Goal: Check status: Check status

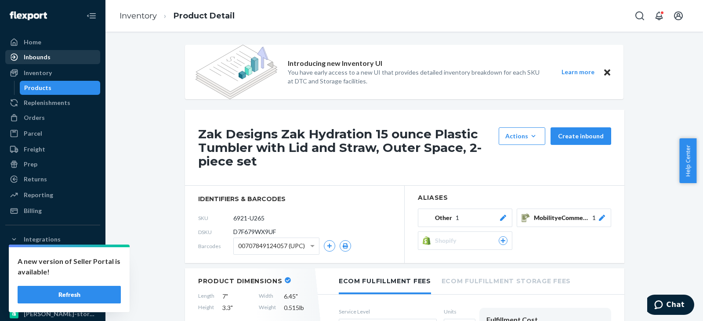
click at [30, 63] on link "Inbounds" at bounding box center [52, 57] width 95 height 14
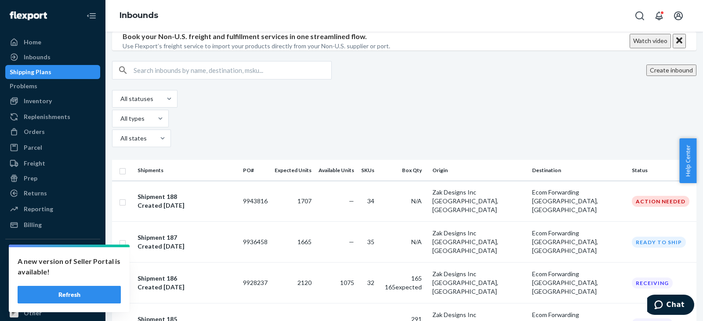
click at [66, 293] on button "Refresh" at bounding box center [69, 295] width 103 height 18
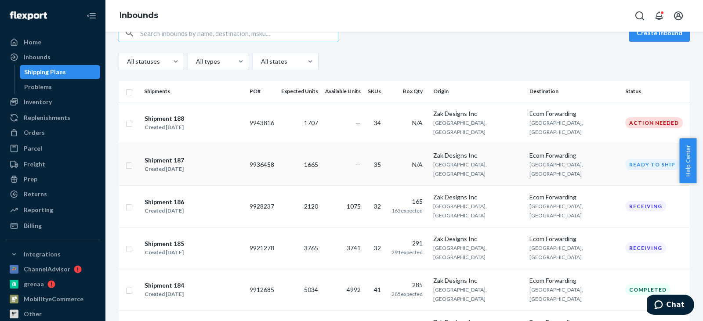
scroll to position [132, 0]
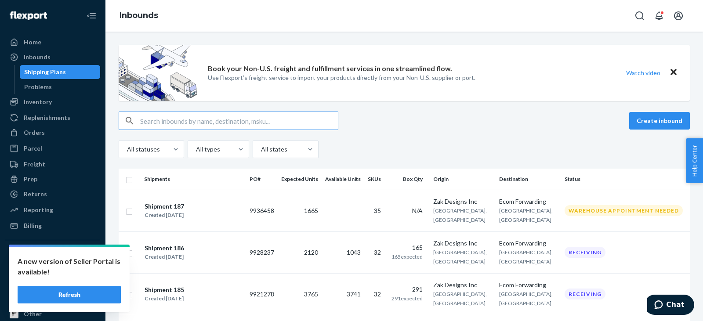
click at [78, 292] on button "Refresh" at bounding box center [69, 295] width 103 height 18
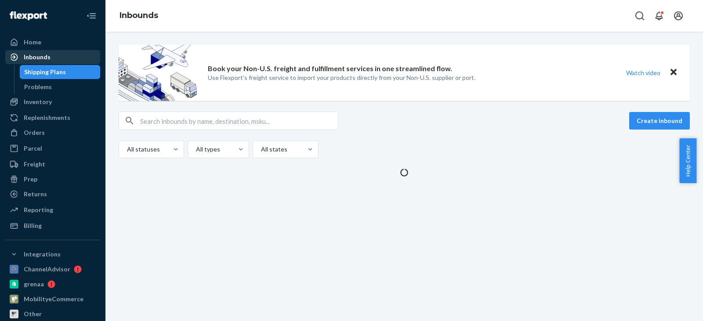
click at [35, 55] on div "Inbounds" at bounding box center [37, 57] width 27 height 9
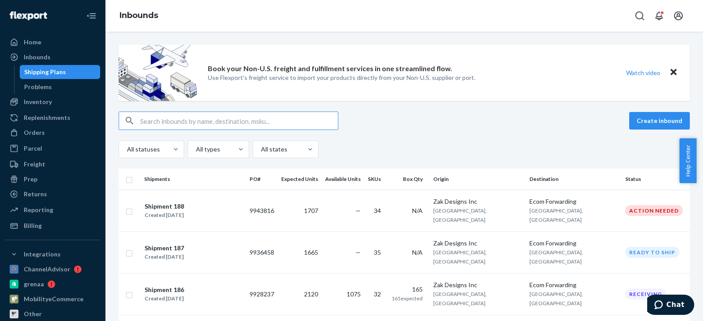
click at [181, 120] on input "text" at bounding box center [239, 121] width 198 height 18
paste input "[PHONE_NUMBER]"
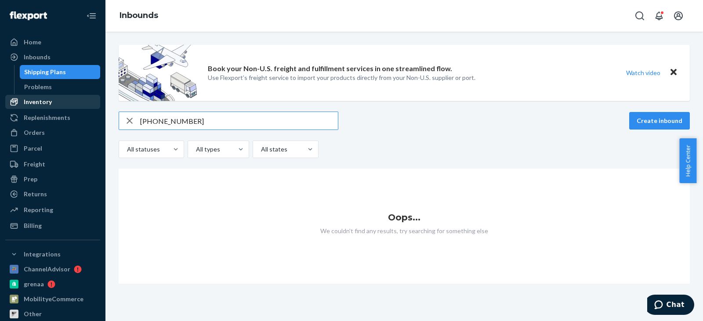
type input "[PHONE_NUMBER]"
click at [40, 106] on div "Inventory" at bounding box center [38, 102] width 28 height 9
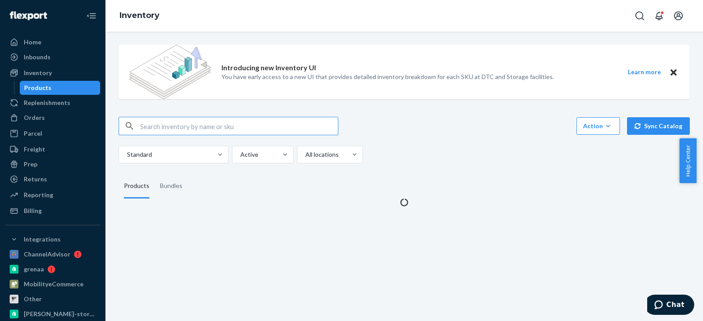
click at [165, 126] on input "text" at bounding box center [239, 126] width 198 height 18
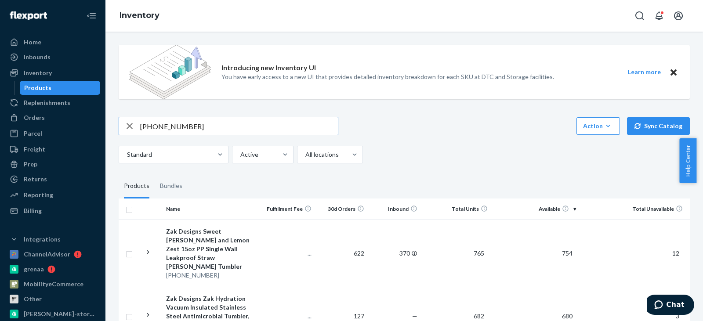
type input "[PHONE_NUMBER]"
